Goal: Information Seeking & Learning: Learn about a topic

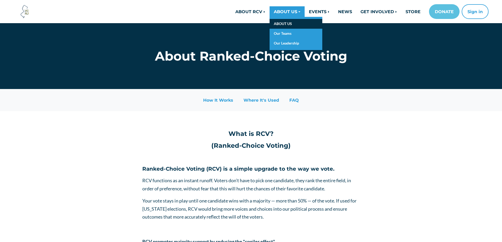
click at [284, 23] on link "ABOUT US" at bounding box center [295, 24] width 53 height 10
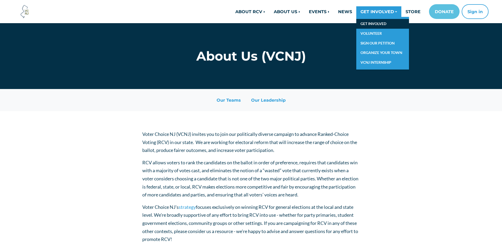
click at [376, 24] on link "GET INVOLVED" at bounding box center [382, 24] width 53 height 10
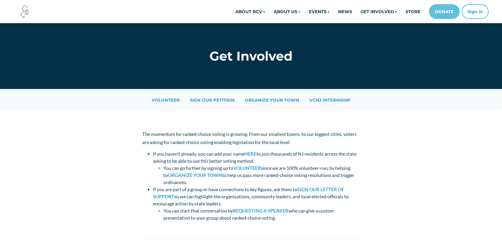
scroll to position [79, 0]
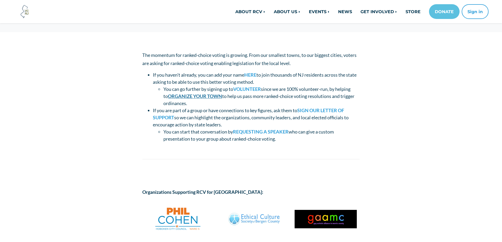
click at [213, 98] on link "ORGANIZE YOUR TOWN" at bounding box center [195, 96] width 54 height 6
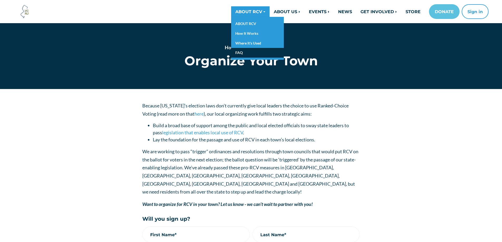
click at [247, 55] on link "FAQ" at bounding box center [257, 53] width 53 height 10
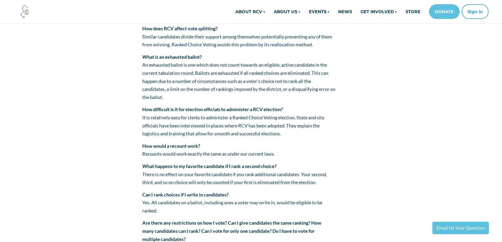
scroll to position [1106, 0]
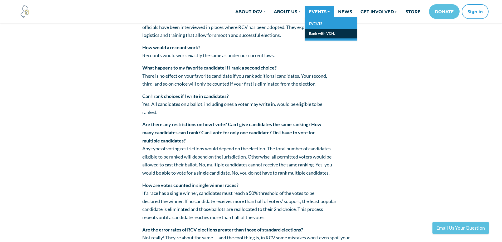
click at [316, 34] on link "Rank with VCNJ" at bounding box center [330, 34] width 53 height 10
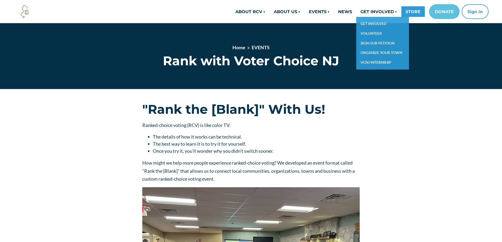
click at [409, 13] on link "STORE" at bounding box center [412, 11] width 23 height 11
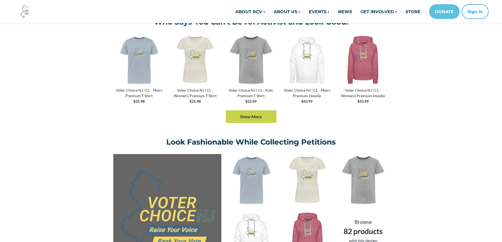
scroll to position [237, 0]
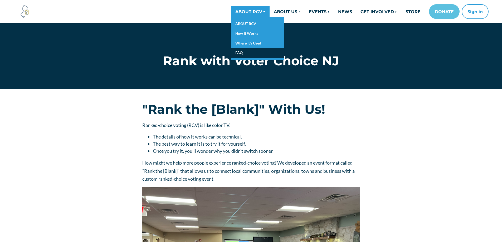
click at [246, 51] on link "FAQ" at bounding box center [257, 53] width 53 height 10
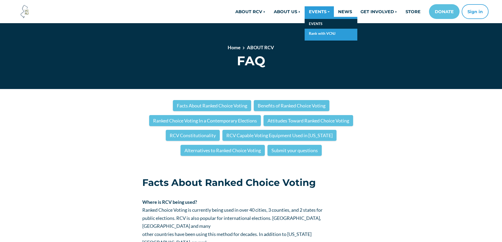
click at [321, 24] on link "EVENTS" at bounding box center [330, 24] width 53 height 10
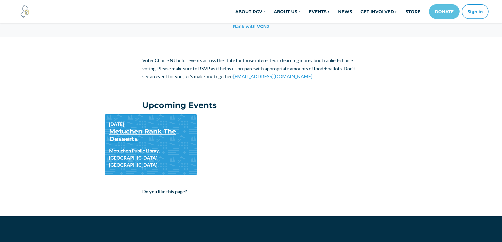
scroll to position [79, 0]
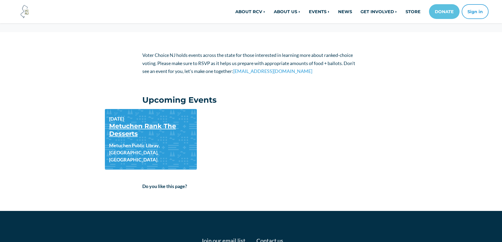
click at [159, 125] on link "Metuchen Rank The Desserts" at bounding box center [142, 129] width 67 height 15
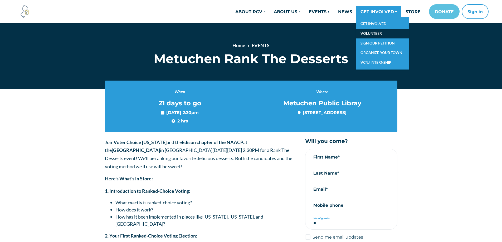
click at [372, 31] on link "VOLUNTEER" at bounding box center [382, 34] width 53 height 10
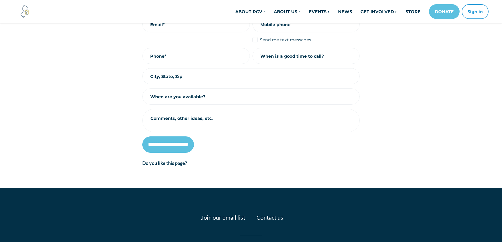
scroll to position [110, 0]
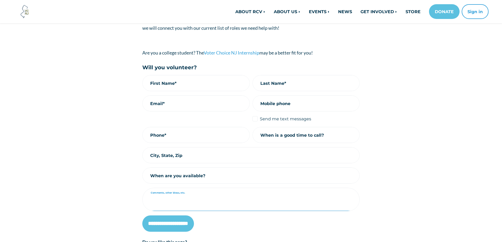
click at [256, 196] on textarea "Comments, other ideas, etc." at bounding box center [250, 203] width 217 height 16
click at [419, 151] on main "Voter Choice NJ's work is driven by dedicated volunteers who do local organizin…" at bounding box center [251, 126] width 502 height 281
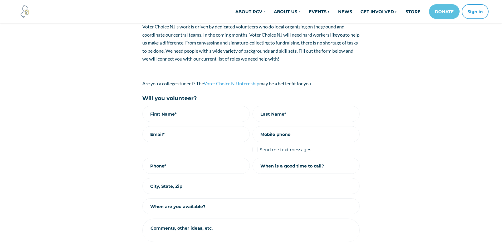
scroll to position [158, 0]
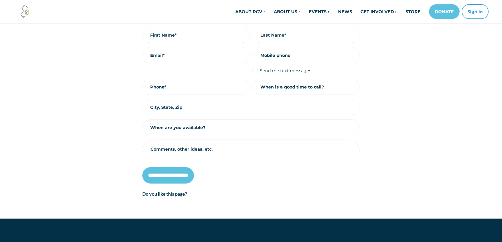
click at [289, 122] on input "When are you available?" at bounding box center [250, 127] width 217 height 16
click at [399, 128] on div "Voter Choice NJ's work is driven by dedicated volunteers who do local organizin…" at bounding box center [251, 75] width 300 height 262
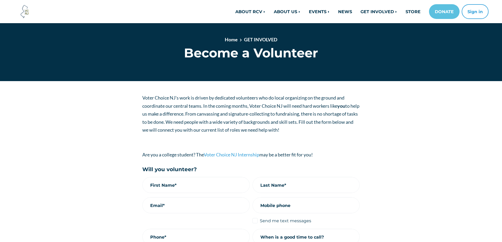
scroll to position [0, 0]
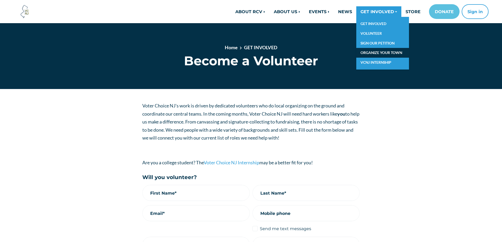
click at [375, 51] on link "ORGANIZE YOUR TOWN" at bounding box center [382, 53] width 53 height 10
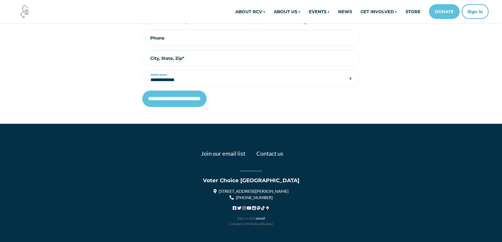
scroll to position [256, 0]
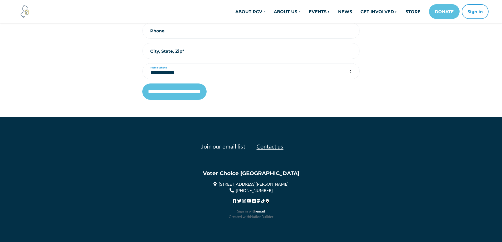
click at [265, 143] on link "Contact us" at bounding box center [269, 146] width 27 height 7
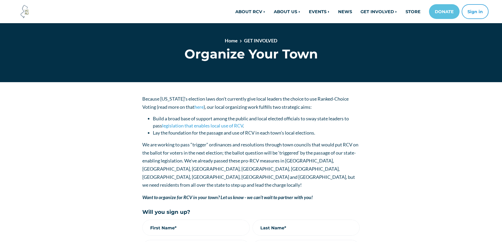
scroll to position [0, 0]
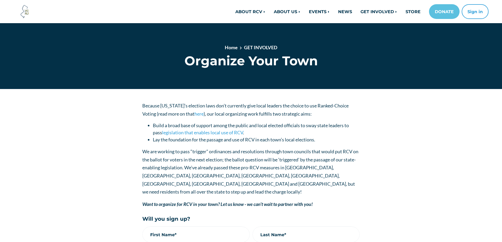
click at [13, 13] on div "ABOUT RCV ABOUT RCV ABOUT RCV How It Works Where It's Used FAQ ABOUT US ABOUT U…" at bounding box center [250, 11] width 483 height 15
click at [26, 13] on img at bounding box center [25, 11] width 14 height 14
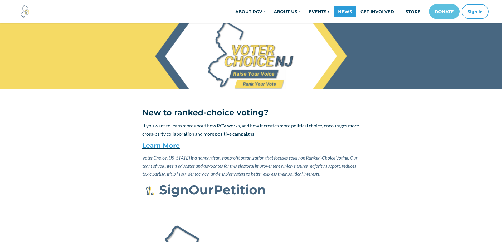
click at [349, 9] on link "NEWS" at bounding box center [345, 11] width 22 height 11
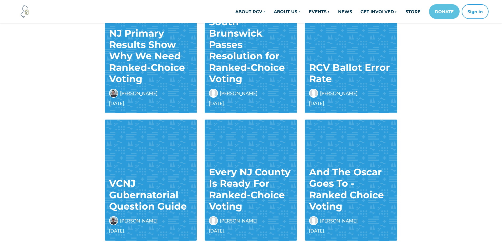
scroll to position [316, 0]
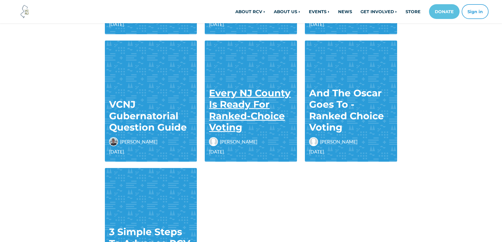
click at [238, 116] on link "Every NJ County Is Ready For Ranked-Choice Voting" at bounding box center [250, 110] width 82 height 46
